Goal: Find specific page/section: Find specific page/section

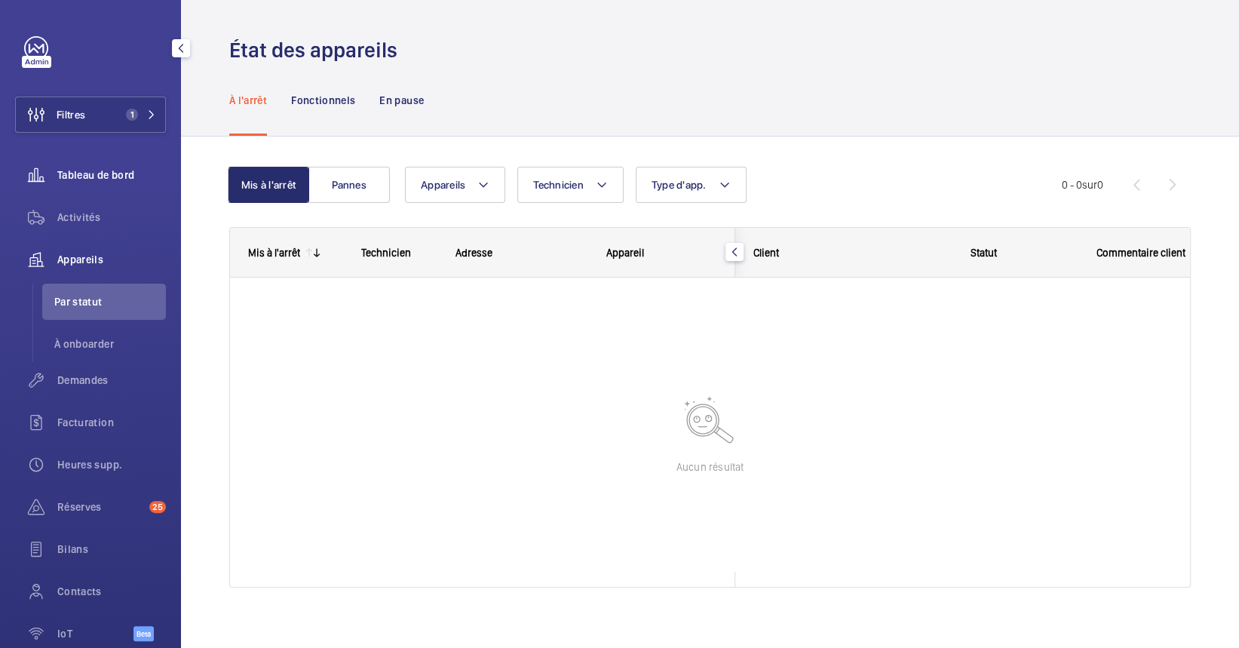
click at [122, 184] on div "Tableau de bord" at bounding box center [90, 175] width 151 height 36
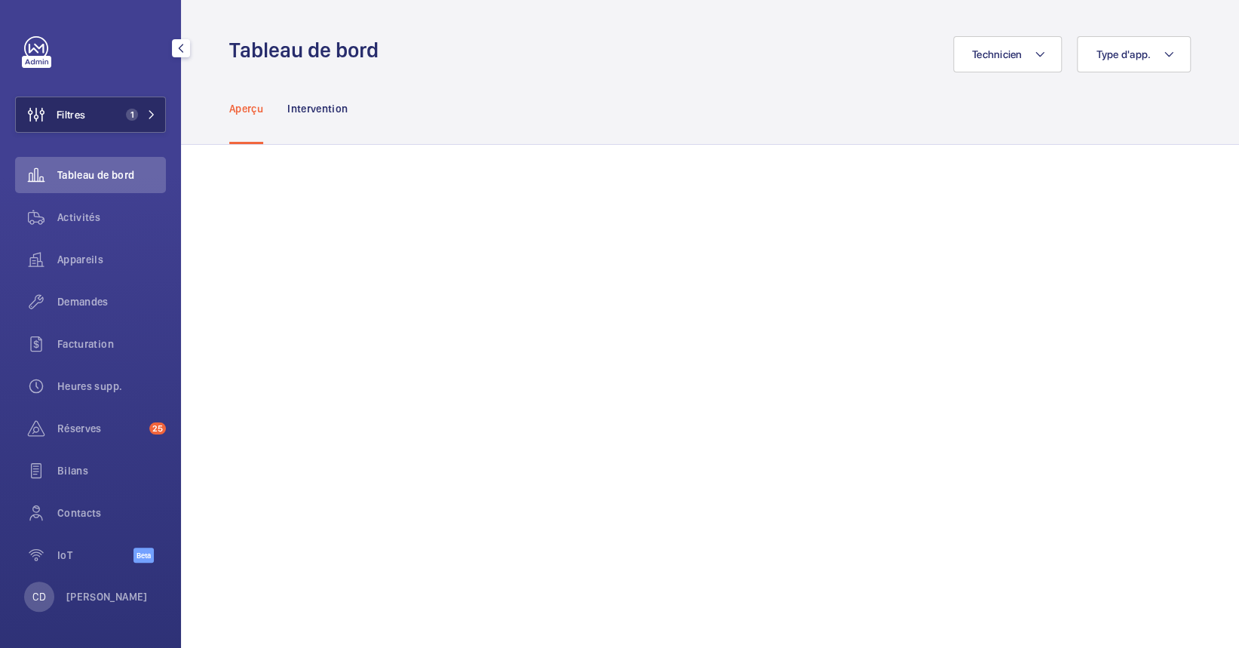
click at [113, 121] on button "Filtres 1" at bounding box center [90, 115] width 151 height 36
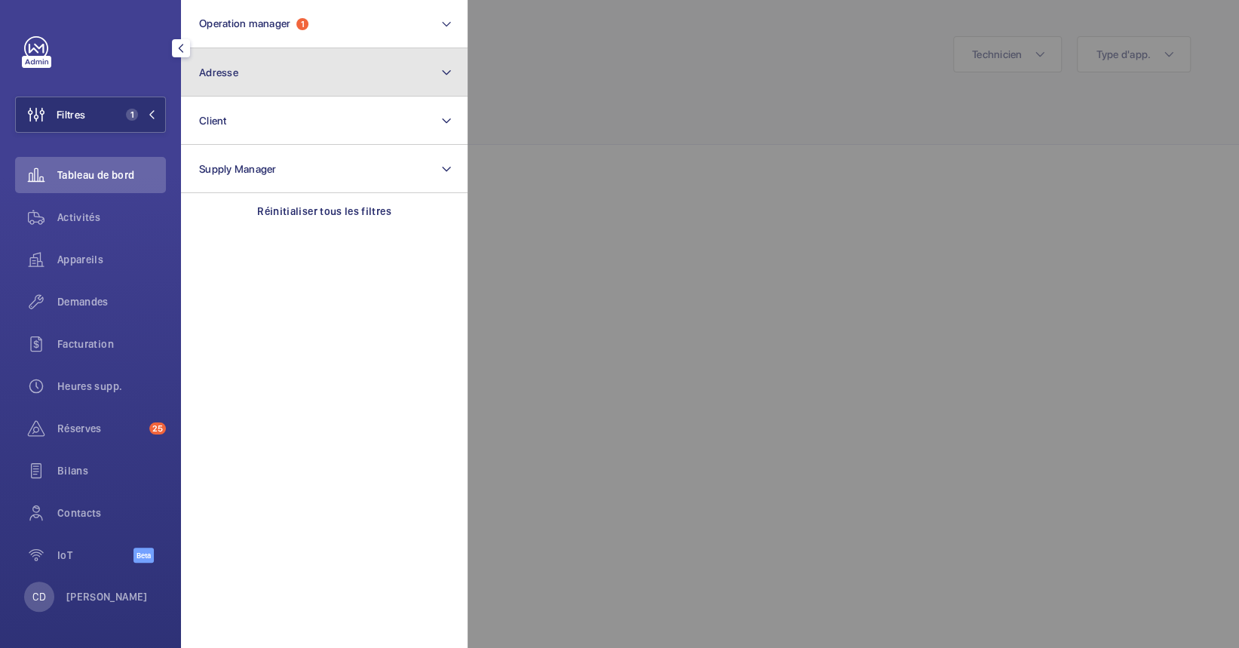
click at [393, 52] on button "Adresse" at bounding box center [324, 72] width 287 height 48
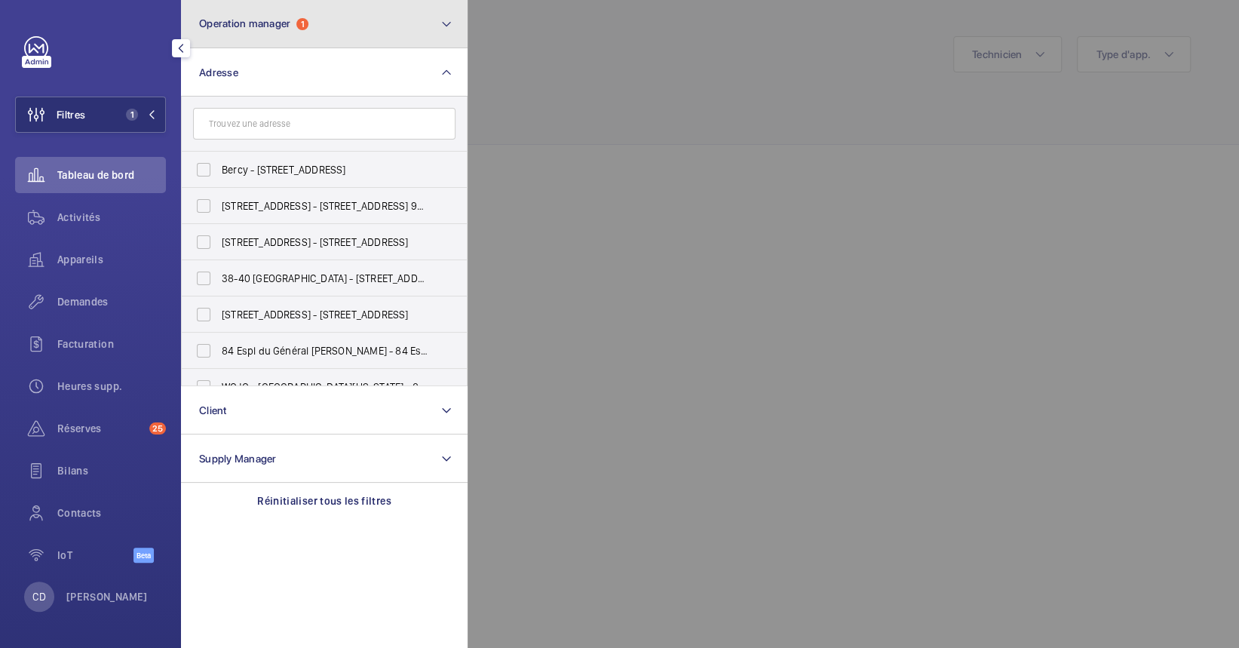
click at [391, 38] on button "Operation manager 1" at bounding box center [324, 24] width 287 height 48
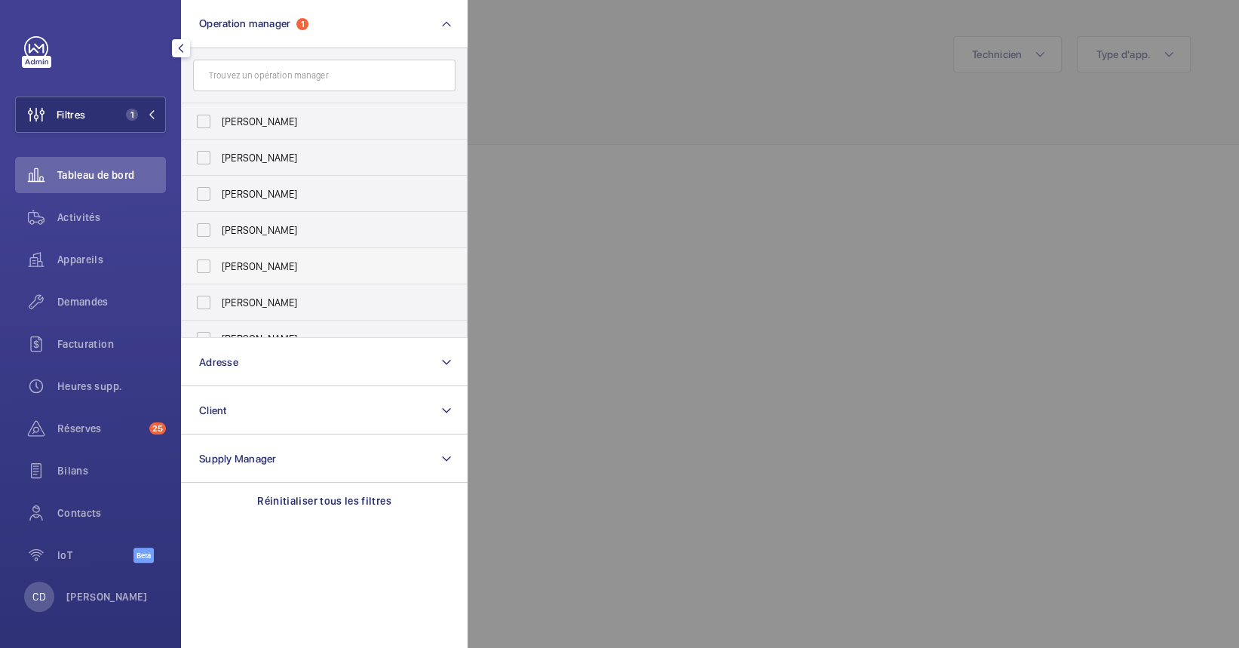
click at [271, 276] on label "[PERSON_NAME]" at bounding box center [313, 266] width 262 height 36
click at [219, 276] on input "[PERSON_NAME]" at bounding box center [204, 266] width 30 height 30
checkbox input "true"
click at [724, 254] on div at bounding box center [1086, 324] width 1239 height 648
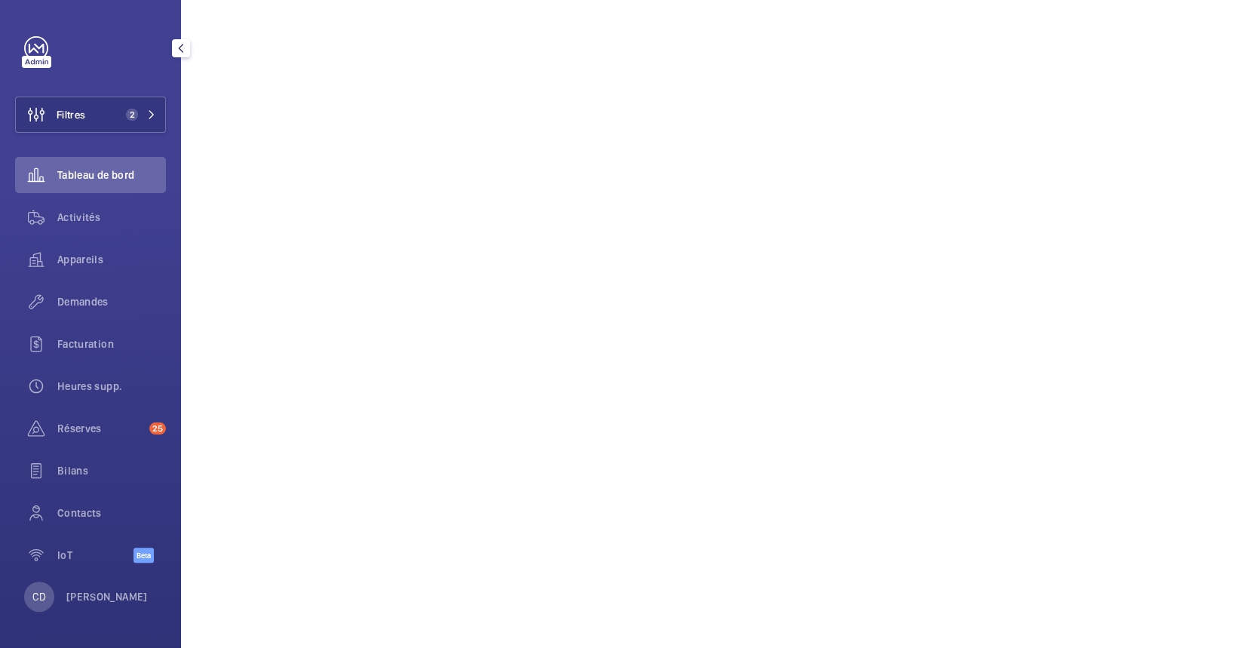
scroll to position [243, 0]
click at [119, 116] on button "Filtres 2" at bounding box center [90, 115] width 151 height 36
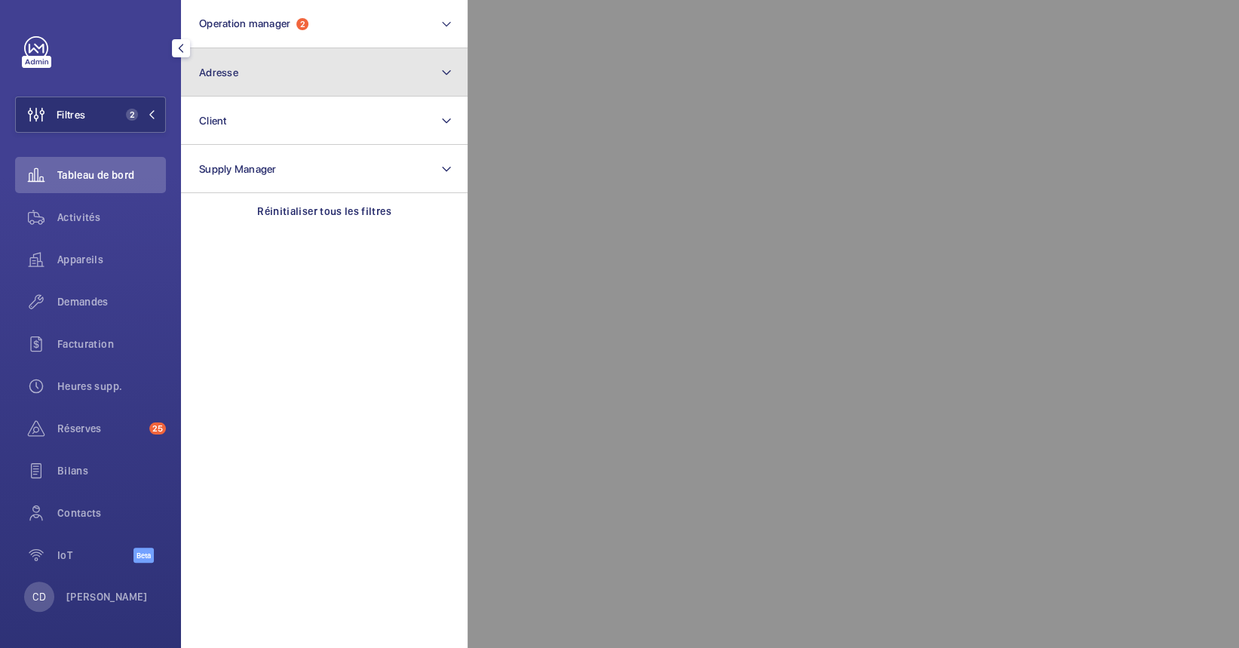
click at [261, 92] on button "Adresse" at bounding box center [324, 72] width 287 height 48
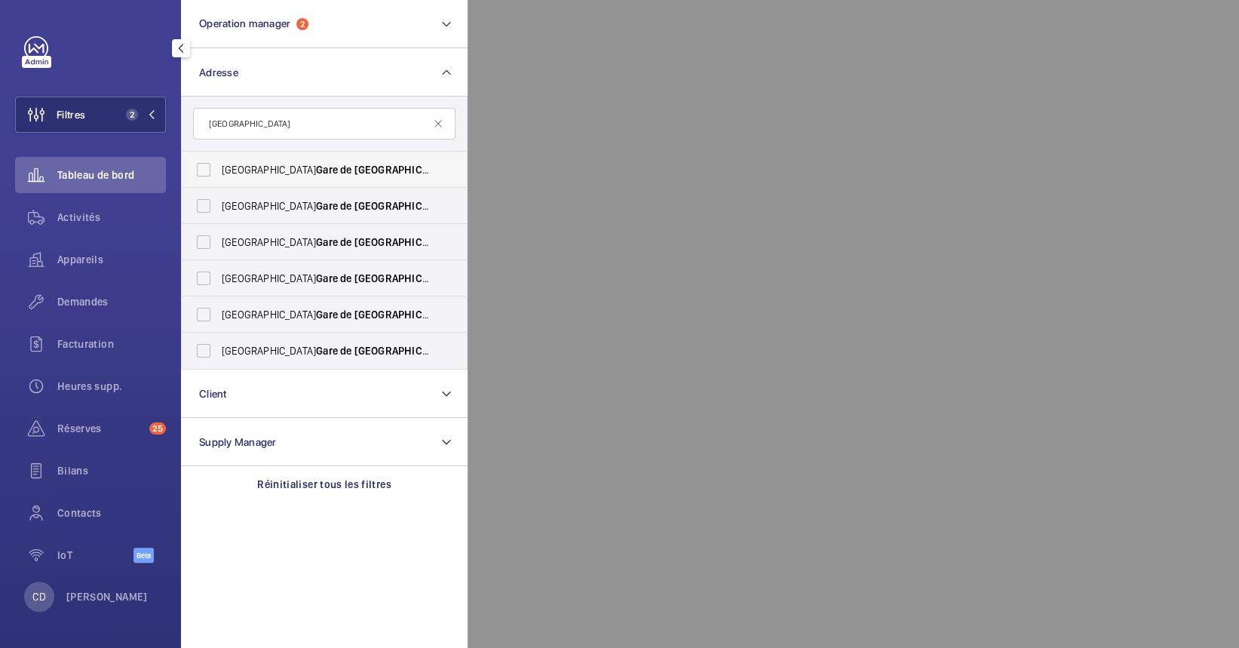
type input "[GEOGRAPHIC_DATA]"
click at [316, 168] on span "Gare" at bounding box center [327, 170] width 22 height 12
click at [219, 168] on input "[GEOGRAPHIC_DATA] - [GEOGRAPHIC_DATA][PERSON_NAME]" at bounding box center [204, 170] width 30 height 30
checkbox input "true"
click at [316, 203] on span "Gare" at bounding box center [327, 206] width 22 height 12
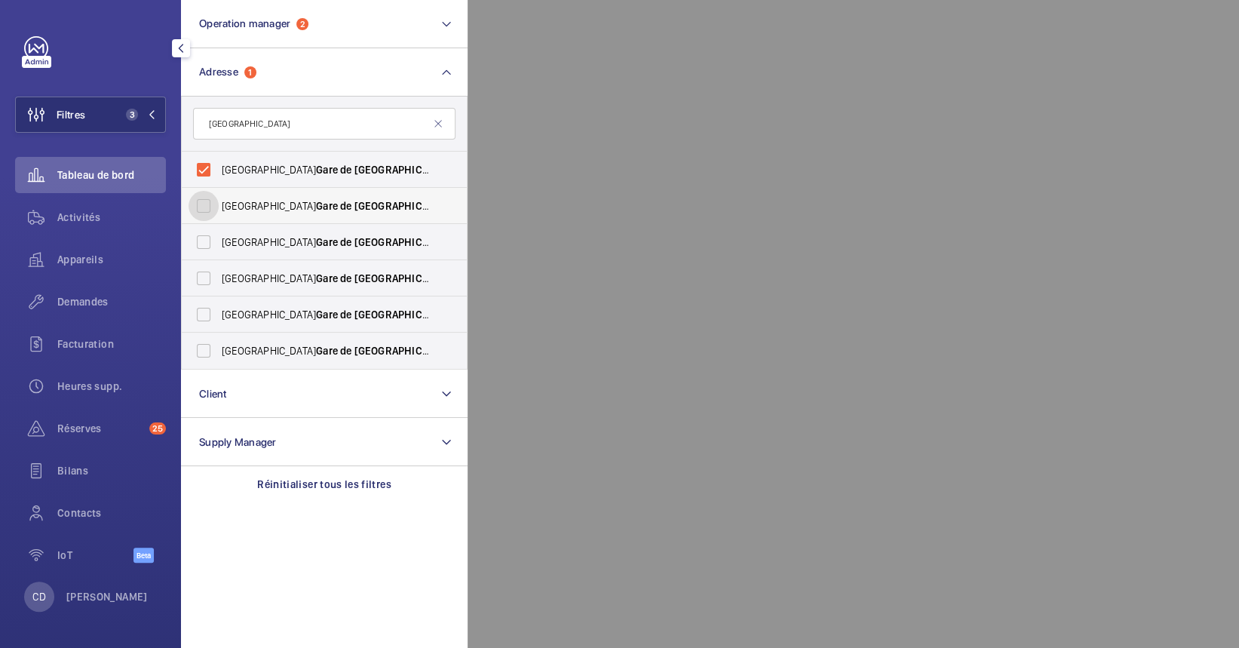
click at [219, 203] on input "[GEOGRAPHIC_DATA] - [GEOGRAPHIC_DATA][PERSON_NAME]" at bounding box center [204, 206] width 30 height 30
checkbox input "true"
click at [254, 262] on label "[GEOGRAPHIC_DATA] - [GEOGRAPHIC_DATA][PERSON_NAME]" at bounding box center [313, 278] width 262 height 36
click at [219, 263] on input "[GEOGRAPHIC_DATA] - [GEOGRAPHIC_DATA][PERSON_NAME]" at bounding box center [204, 278] width 30 height 30
checkbox input "true"
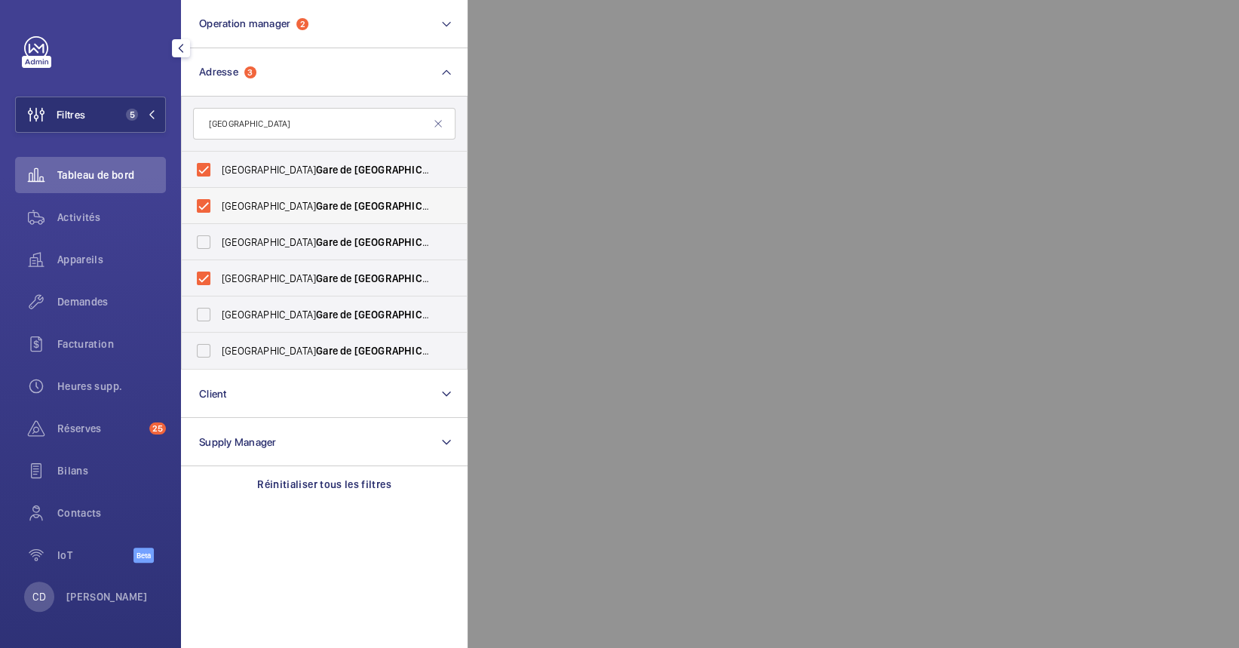
click at [253, 222] on label "[GEOGRAPHIC_DATA] - [GEOGRAPHIC_DATA][PERSON_NAME]" at bounding box center [313, 206] width 262 height 36
click at [219, 221] on input "[GEOGRAPHIC_DATA] - [GEOGRAPHIC_DATA][PERSON_NAME]" at bounding box center [204, 206] width 30 height 30
checkbox input "false"
click at [248, 224] on label "[GEOGRAPHIC_DATA] - [GEOGRAPHIC_DATA][PERSON_NAME]" at bounding box center [313, 242] width 262 height 36
click at [219, 227] on input "[GEOGRAPHIC_DATA] - [GEOGRAPHIC_DATA][PERSON_NAME]" at bounding box center [204, 242] width 30 height 30
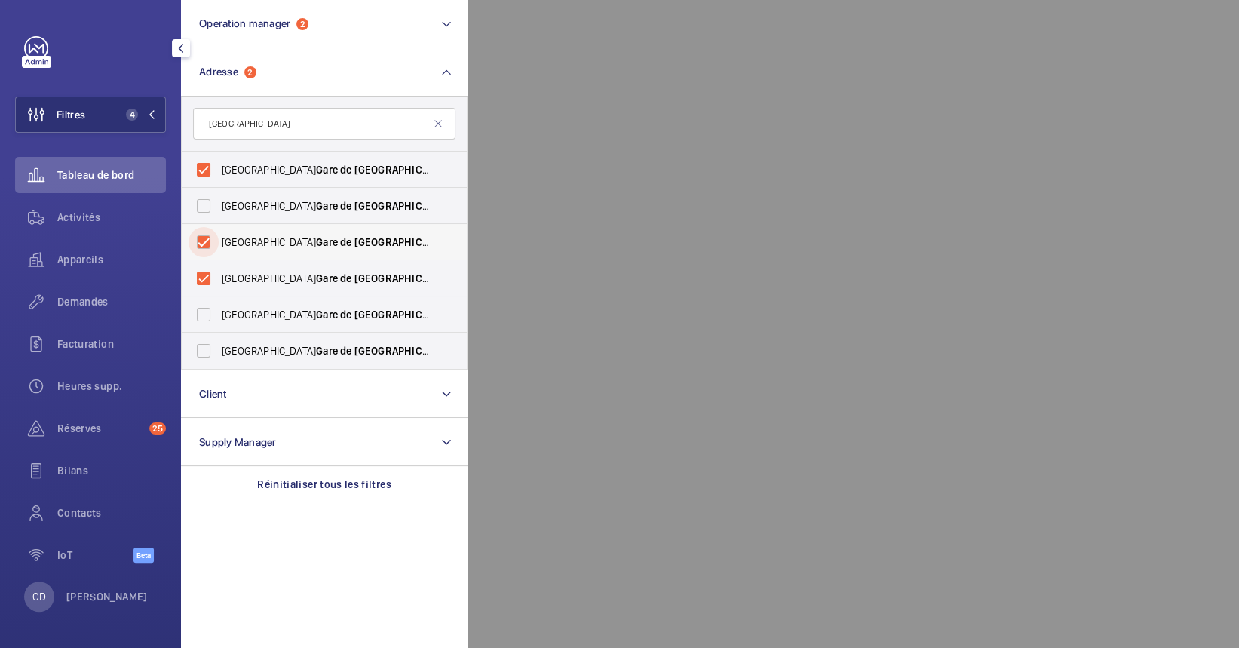
checkbox input "true"
click at [249, 217] on label "[GEOGRAPHIC_DATA] - [GEOGRAPHIC_DATA][PERSON_NAME]" at bounding box center [313, 206] width 262 height 36
click at [219, 217] on input "[GEOGRAPHIC_DATA] - [GEOGRAPHIC_DATA][PERSON_NAME]" at bounding box center [204, 206] width 30 height 30
checkbox input "true"
click at [242, 318] on span "[GEOGRAPHIC_DATA] - [GEOGRAPHIC_DATA][PERSON_NAME]" at bounding box center [325, 314] width 207 height 15
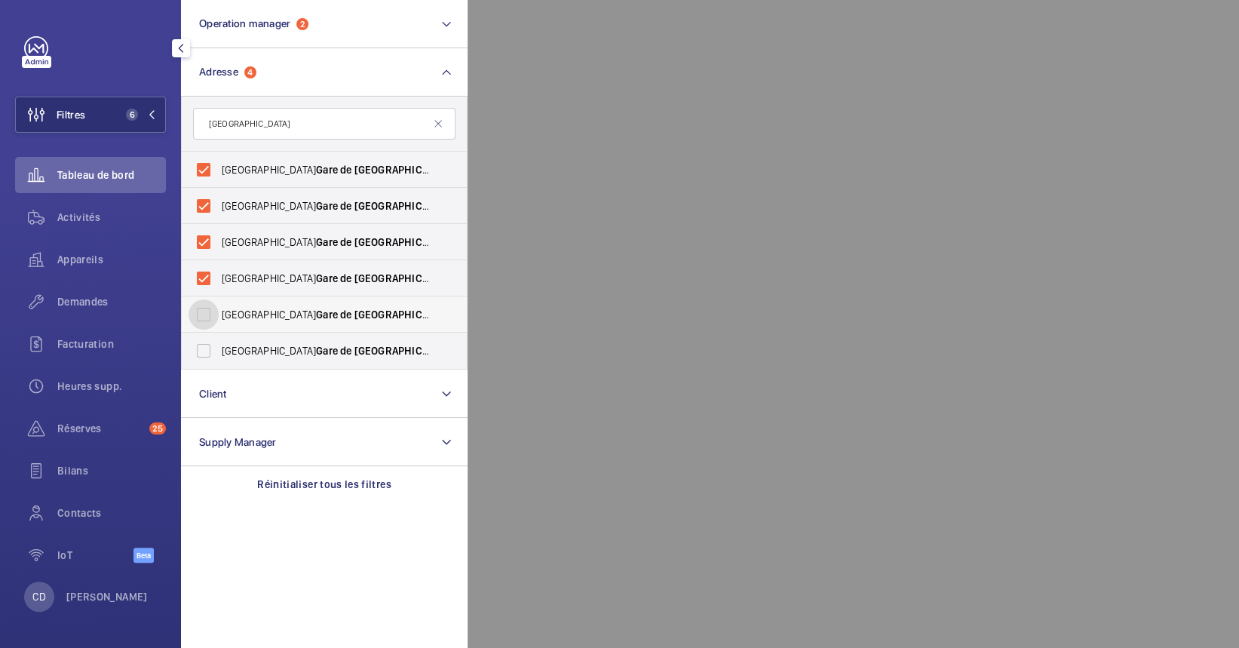
click at [219, 318] on input "[GEOGRAPHIC_DATA] - [GEOGRAPHIC_DATA][PERSON_NAME]" at bounding box center [204, 314] width 30 height 30
checkbox input "true"
click at [246, 348] on span "[GEOGRAPHIC_DATA] - [GEOGRAPHIC_DATA][PERSON_NAME]" at bounding box center [325, 350] width 207 height 15
click at [219, 348] on input "[GEOGRAPHIC_DATA] - [GEOGRAPHIC_DATA][PERSON_NAME]" at bounding box center [204, 351] width 30 height 30
checkbox input "true"
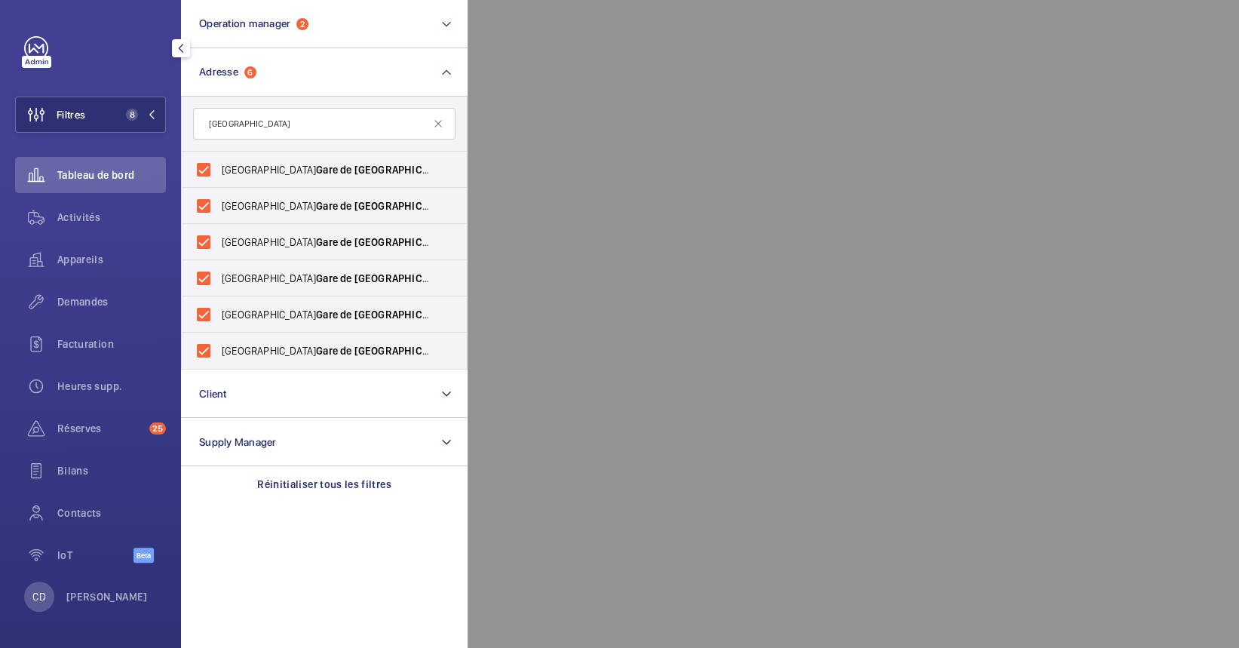
click at [642, 346] on div at bounding box center [1086, 324] width 1239 height 648
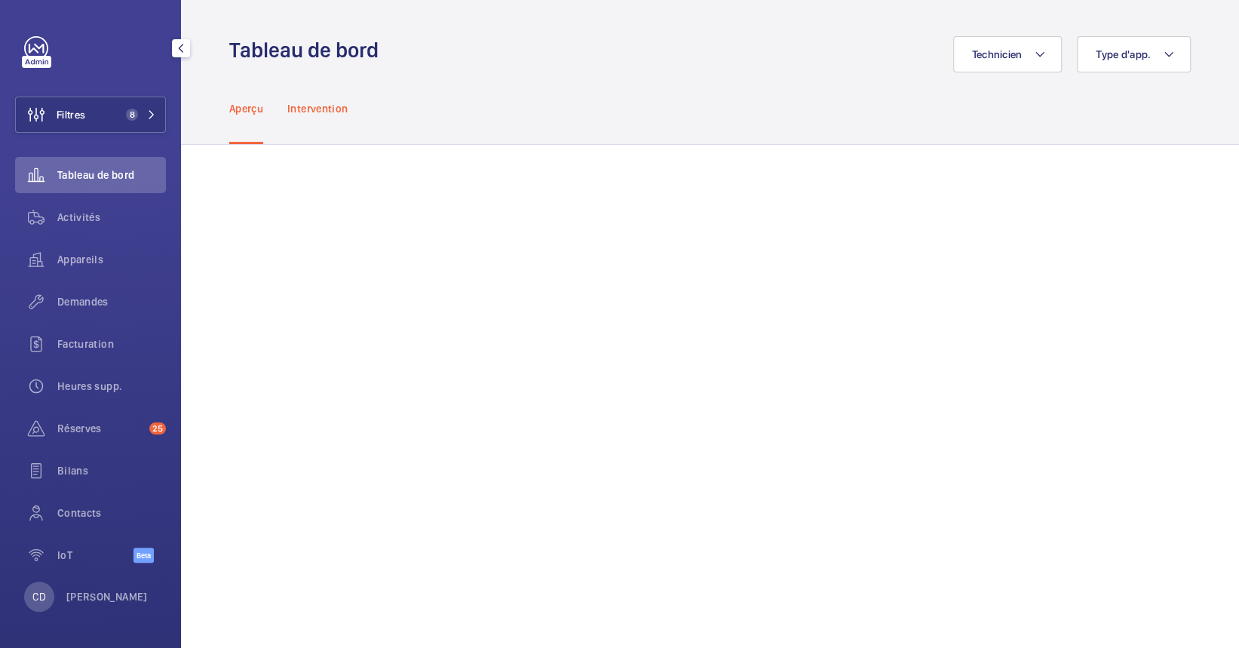
click at [318, 105] on p "Intervention" at bounding box center [317, 108] width 60 height 15
